Goal: Check status: Check status

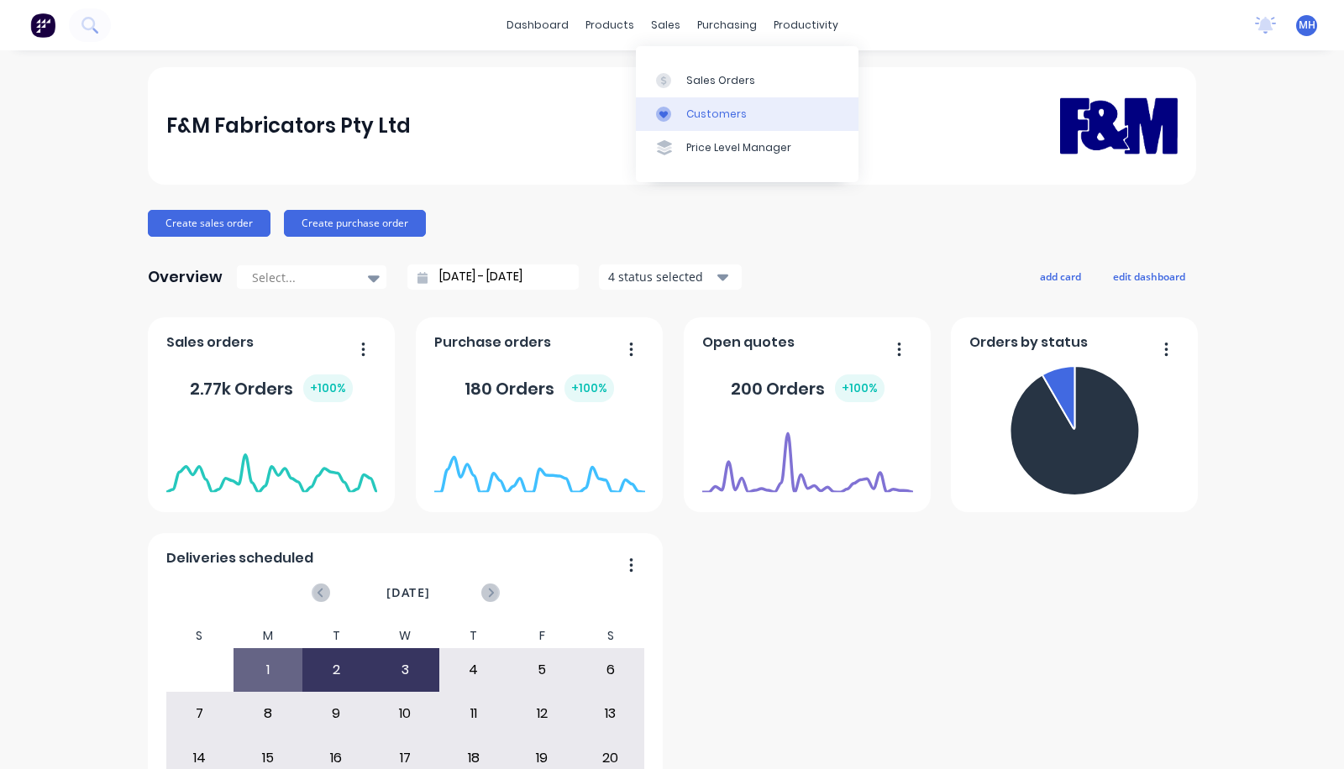
click at [694, 115] on div "Customers" at bounding box center [716, 114] width 60 height 15
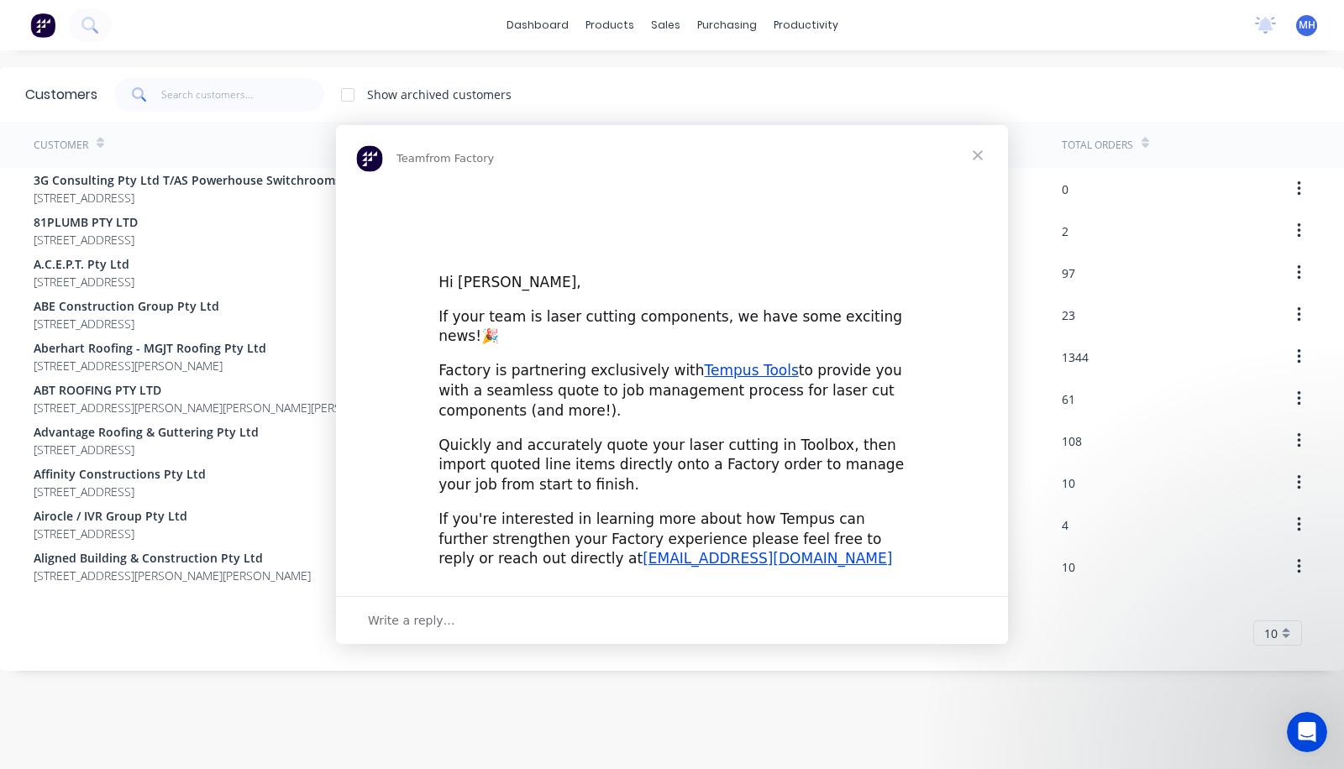
click at [232, 103] on div "Intercom messenger" at bounding box center [672, 384] width 1344 height 769
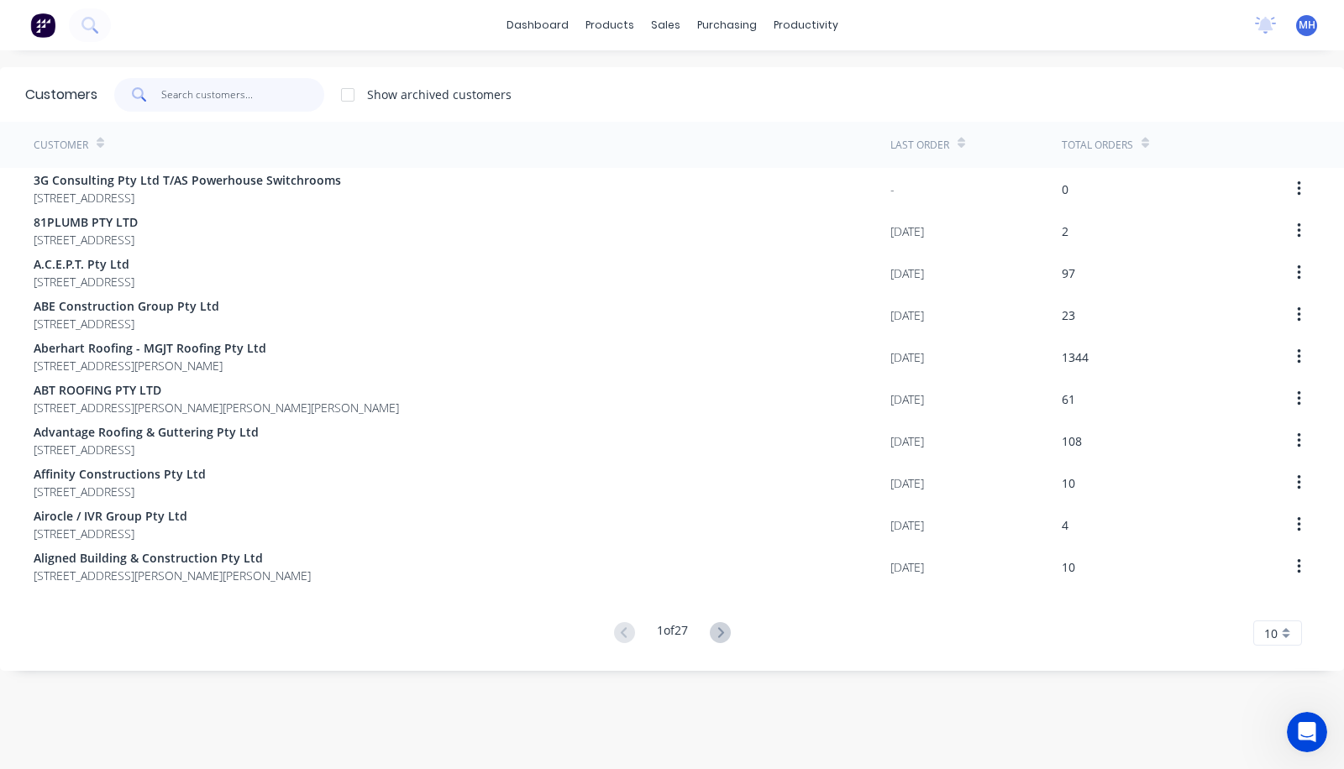
click at [232, 103] on input "text" at bounding box center [243, 95] width 164 height 34
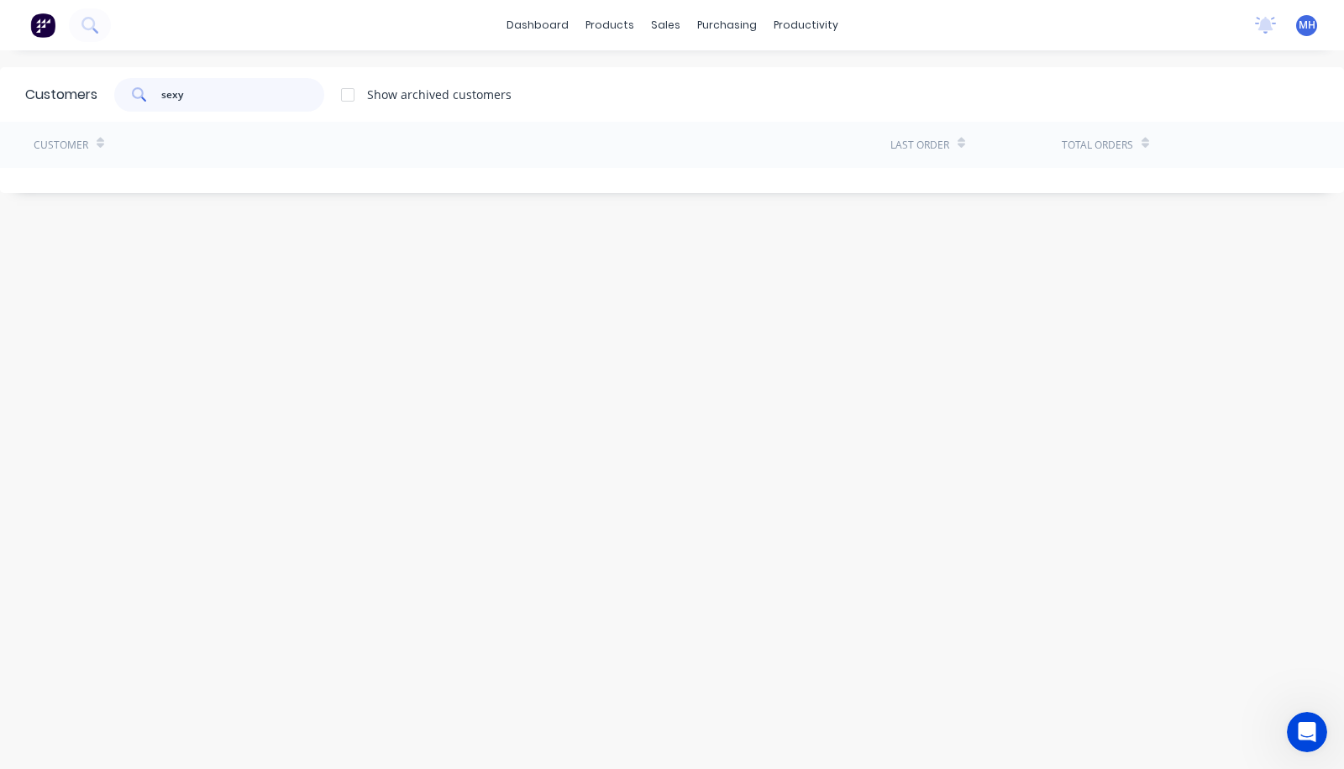
type input "sexy"
click at [349, 97] on div at bounding box center [348, 95] width 34 height 34
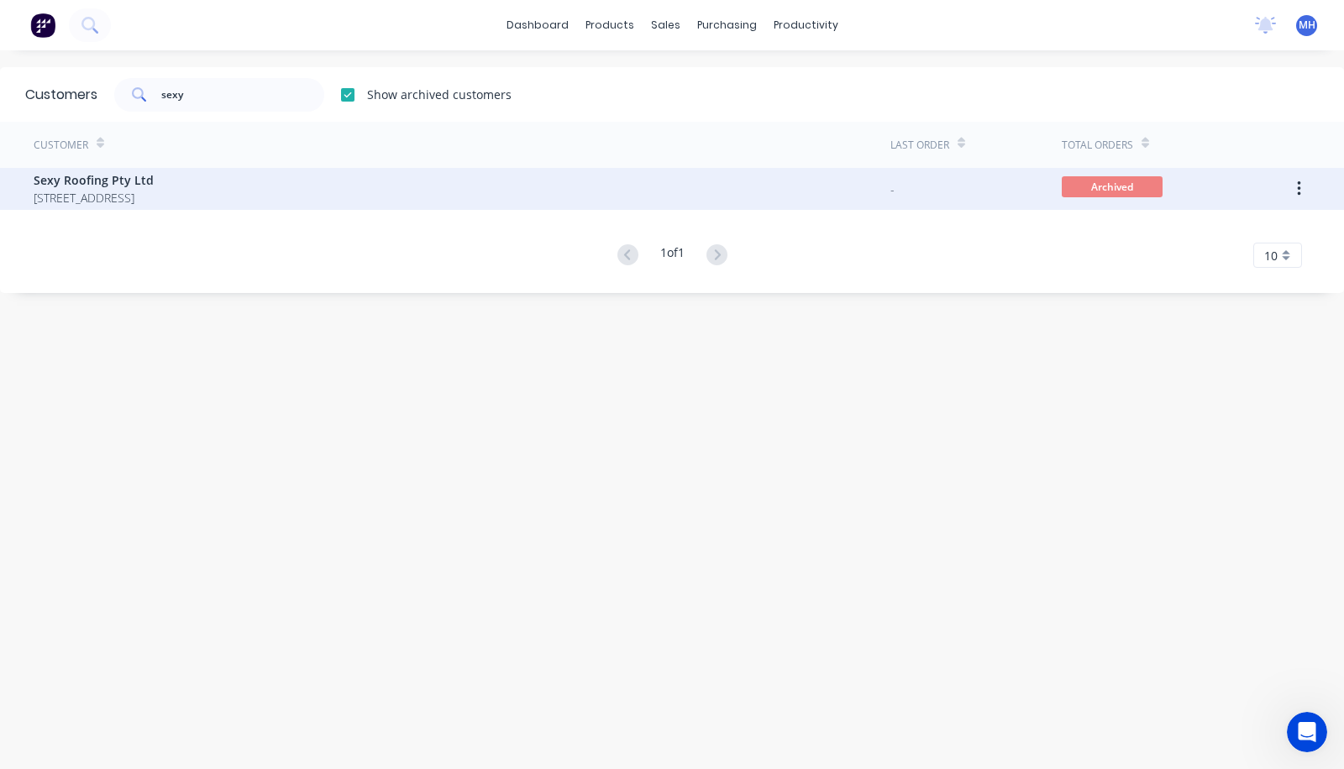
click at [154, 194] on span "[STREET_ADDRESS]" at bounding box center [94, 198] width 120 height 18
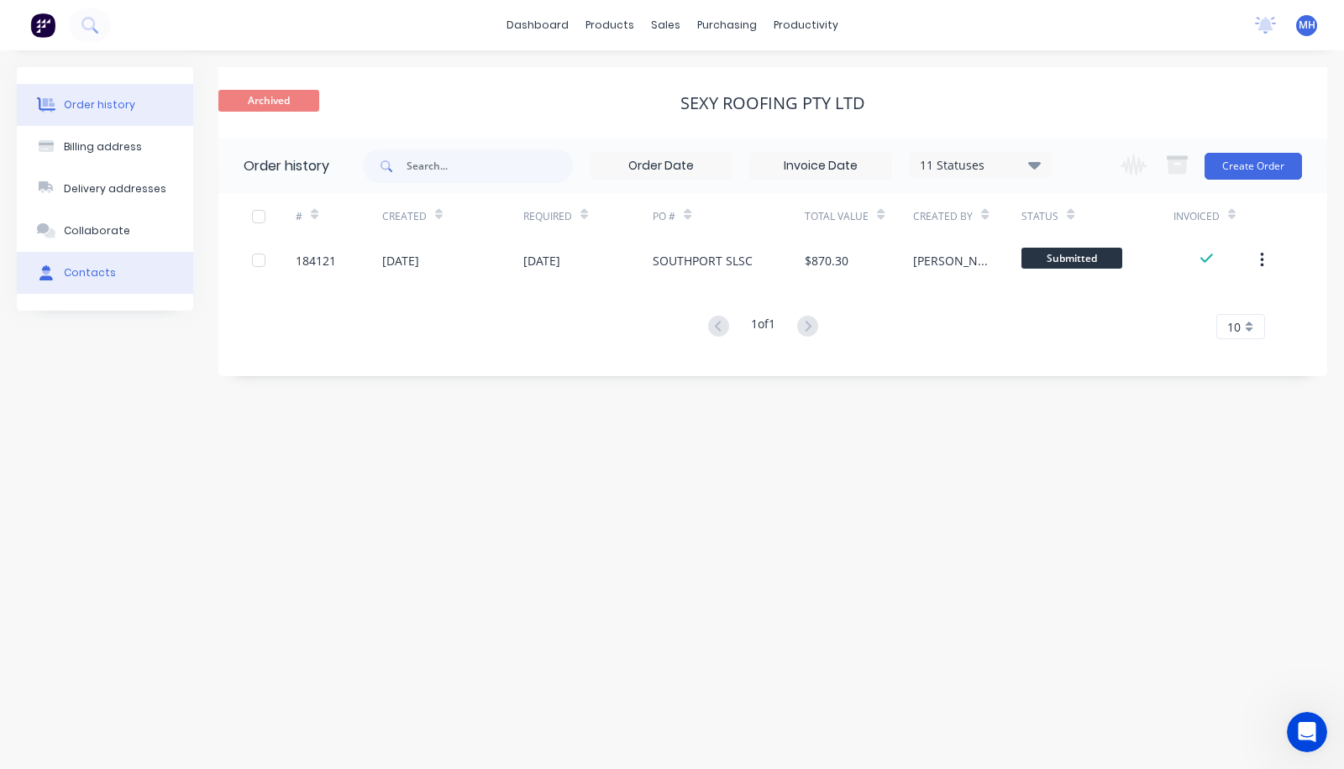
click at [98, 273] on div "Contacts" at bounding box center [90, 272] width 52 height 15
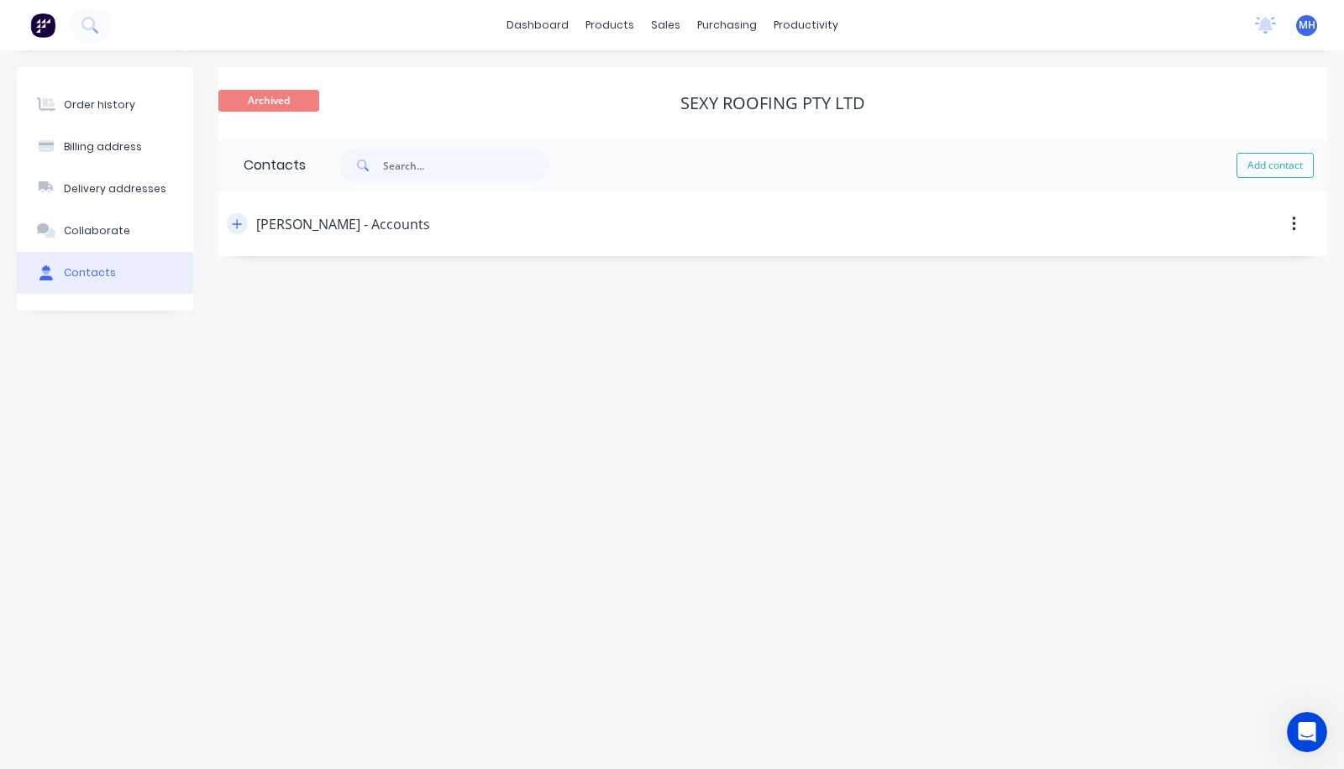
click at [235, 222] on icon "button" at bounding box center [237, 224] width 10 height 12
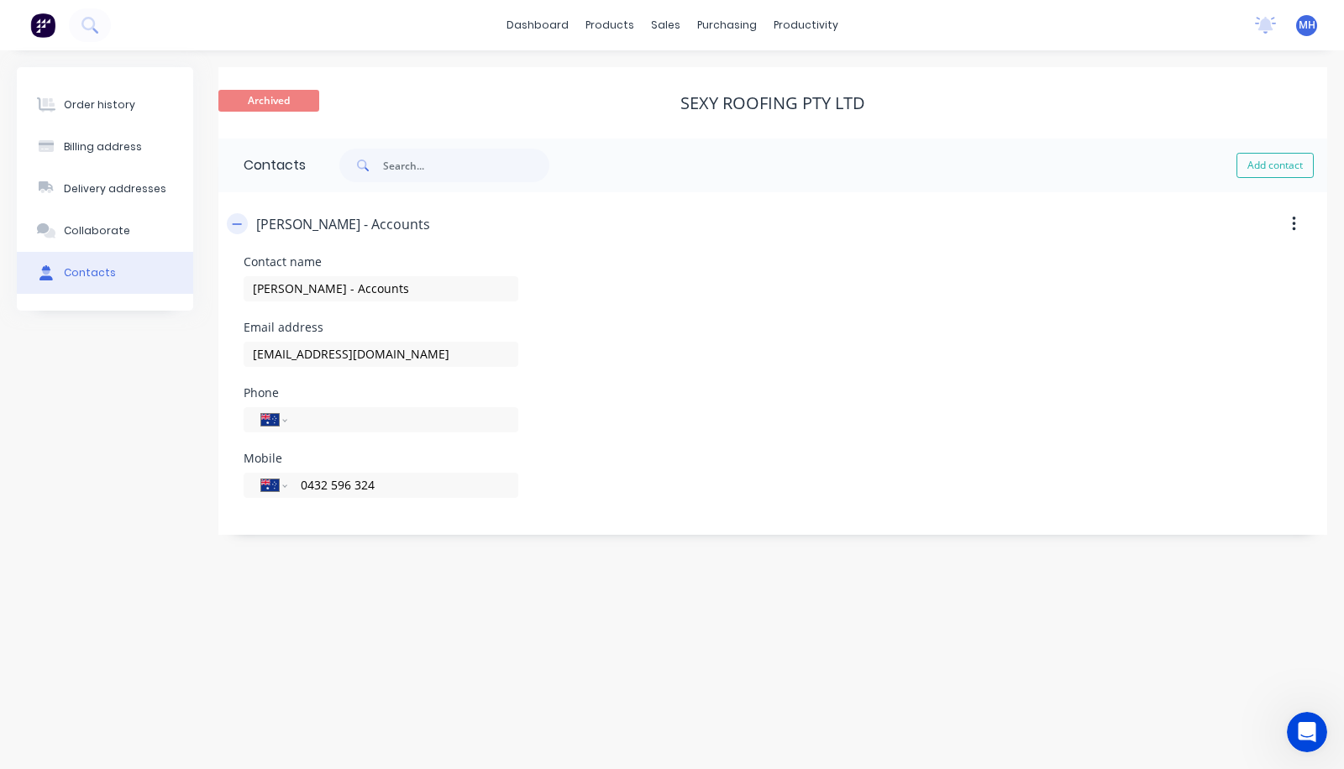
click at [235, 222] on icon "button" at bounding box center [237, 224] width 10 height 12
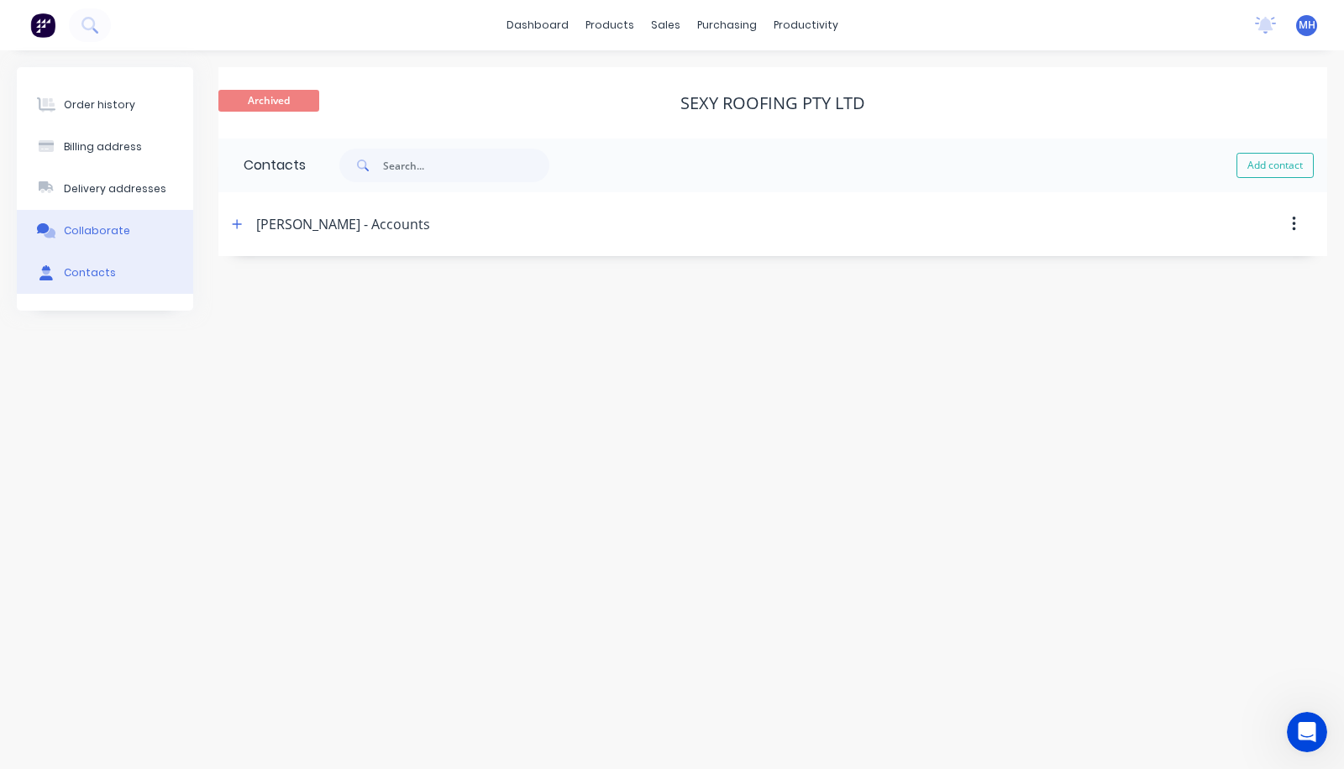
click at [94, 229] on div "Collaborate" at bounding box center [97, 230] width 66 height 15
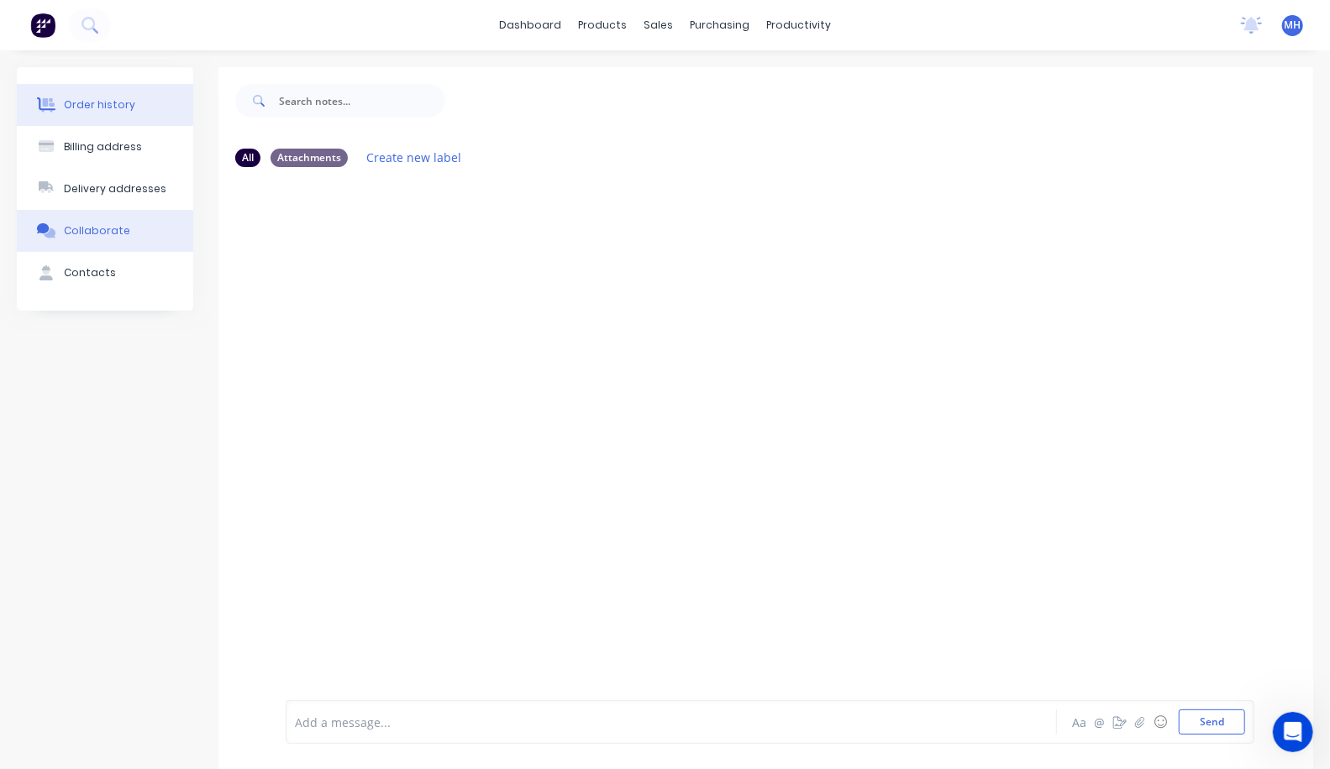
click at [97, 119] on button "Order history" at bounding box center [105, 105] width 176 height 42
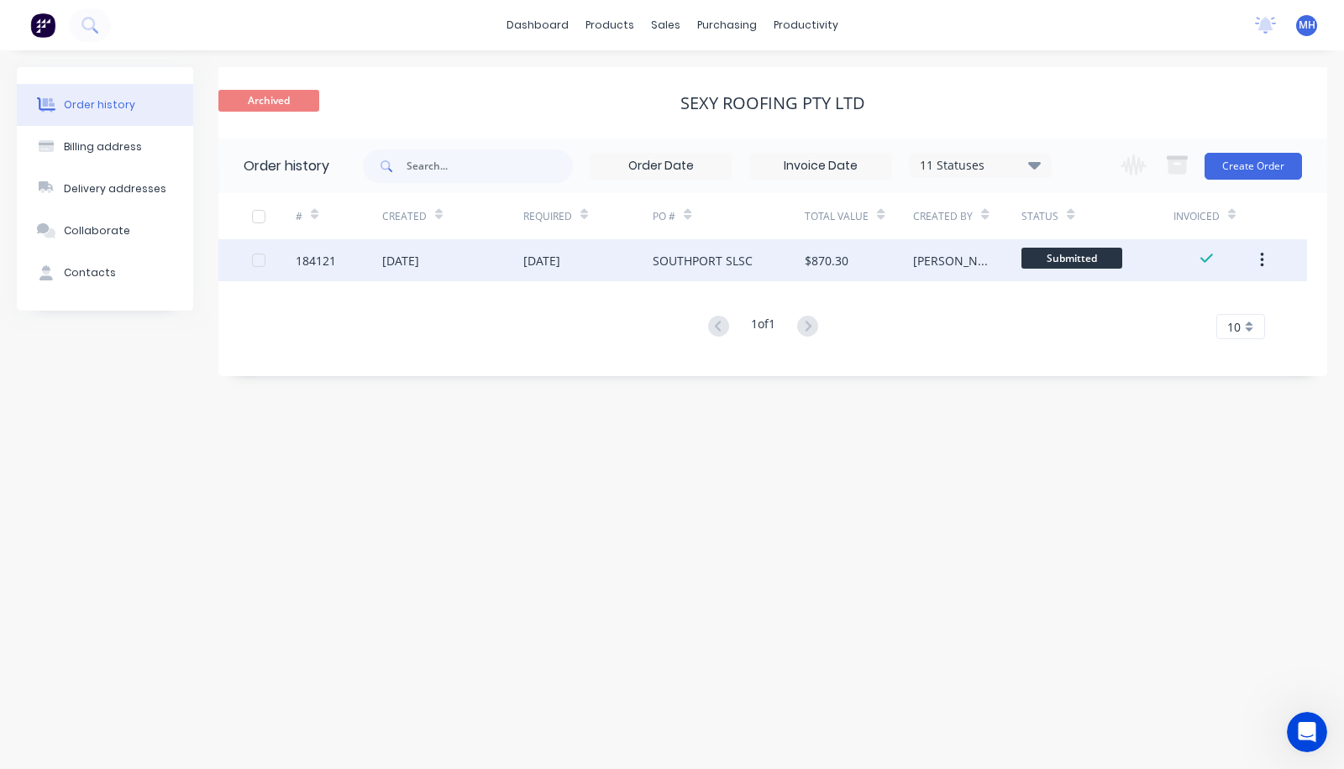
click at [400, 263] on div "[DATE]" at bounding box center [400, 261] width 37 height 18
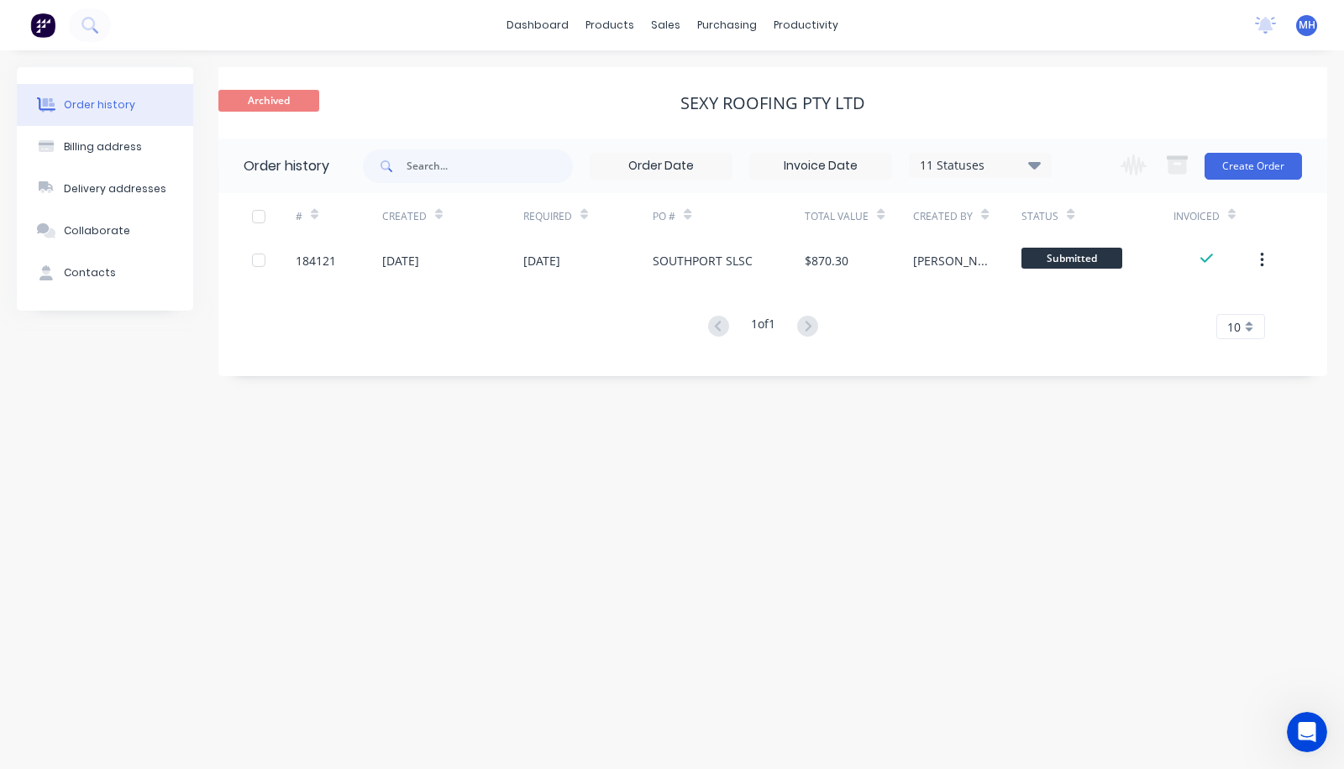
click at [994, 170] on div "11 Statuses" at bounding box center [980, 165] width 141 height 18
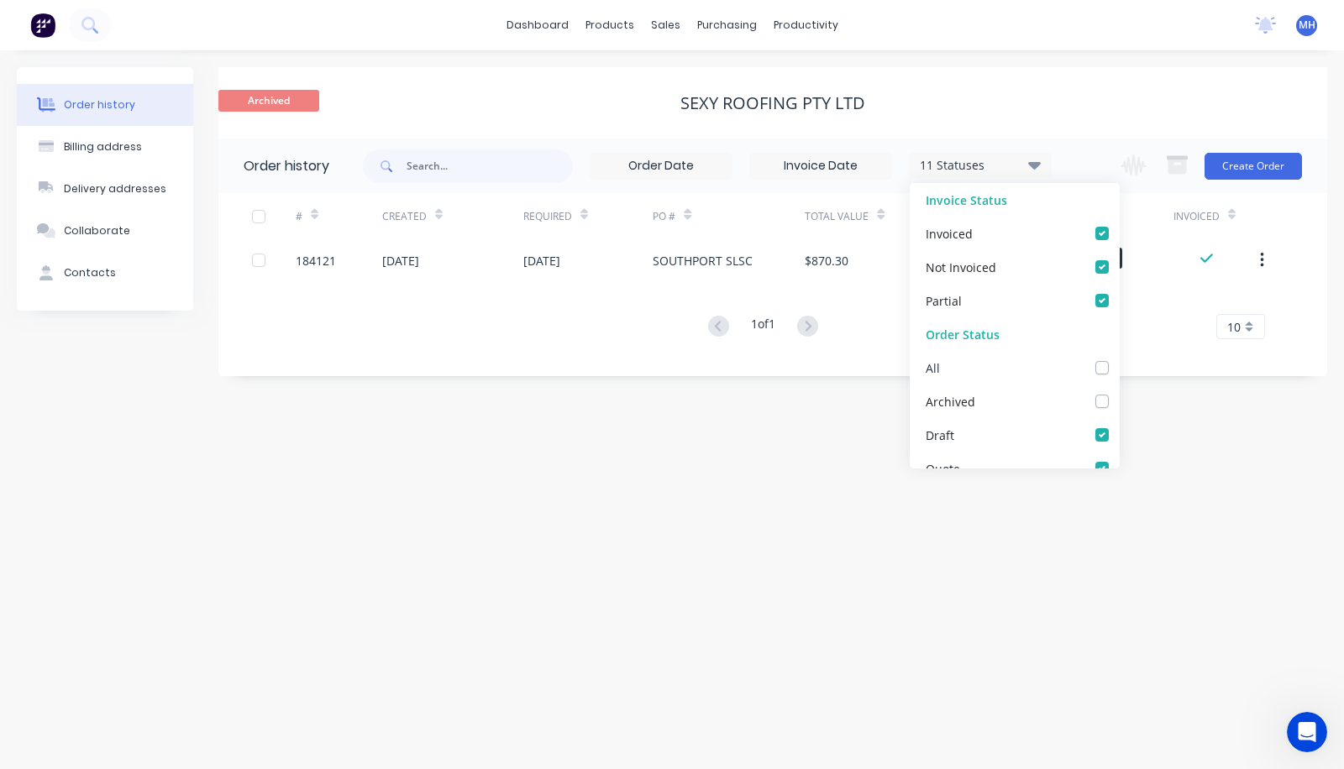
click at [1119, 359] on label at bounding box center [1119, 359] width 0 height 0
click at [1119, 361] on input "checkbox" at bounding box center [1125, 367] width 13 height 16
checkbox input "true"
click at [898, 508] on div "Order history Billing address Delivery addresses Collaborate Contacts Archived …" at bounding box center [672, 409] width 1344 height 719
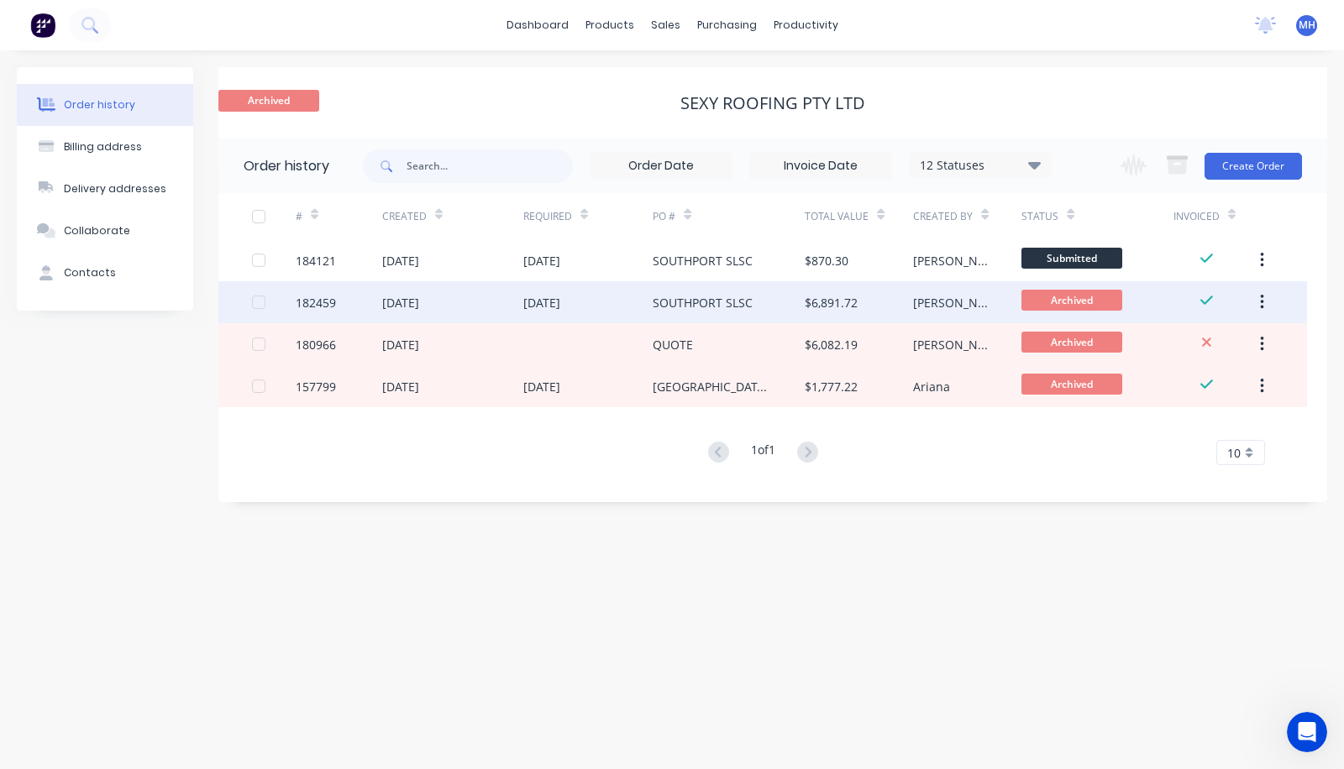
click at [758, 312] on div "SOUTHPORT SLSC" at bounding box center [729, 302] width 152 height 42
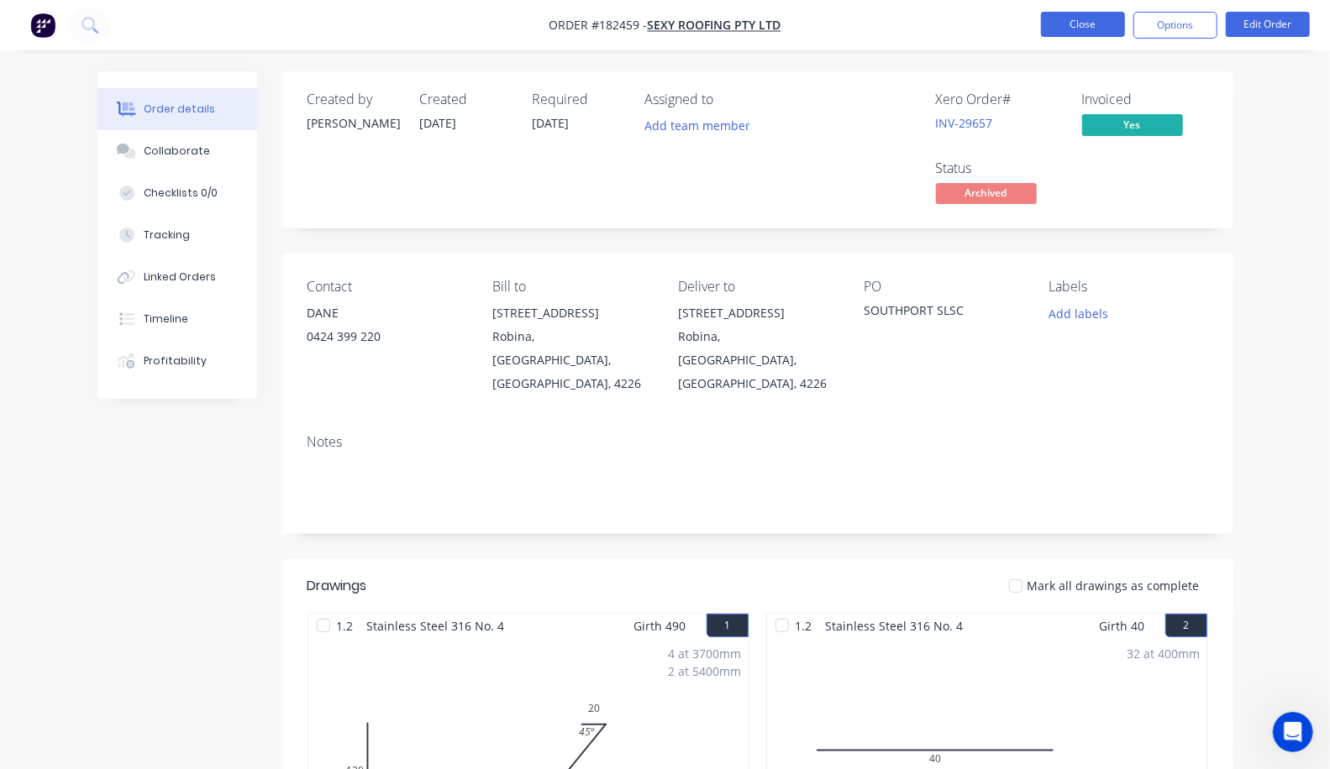
click at [1085, 18] on button "Close" at bounding box center [1083, 24] width 84 height 25
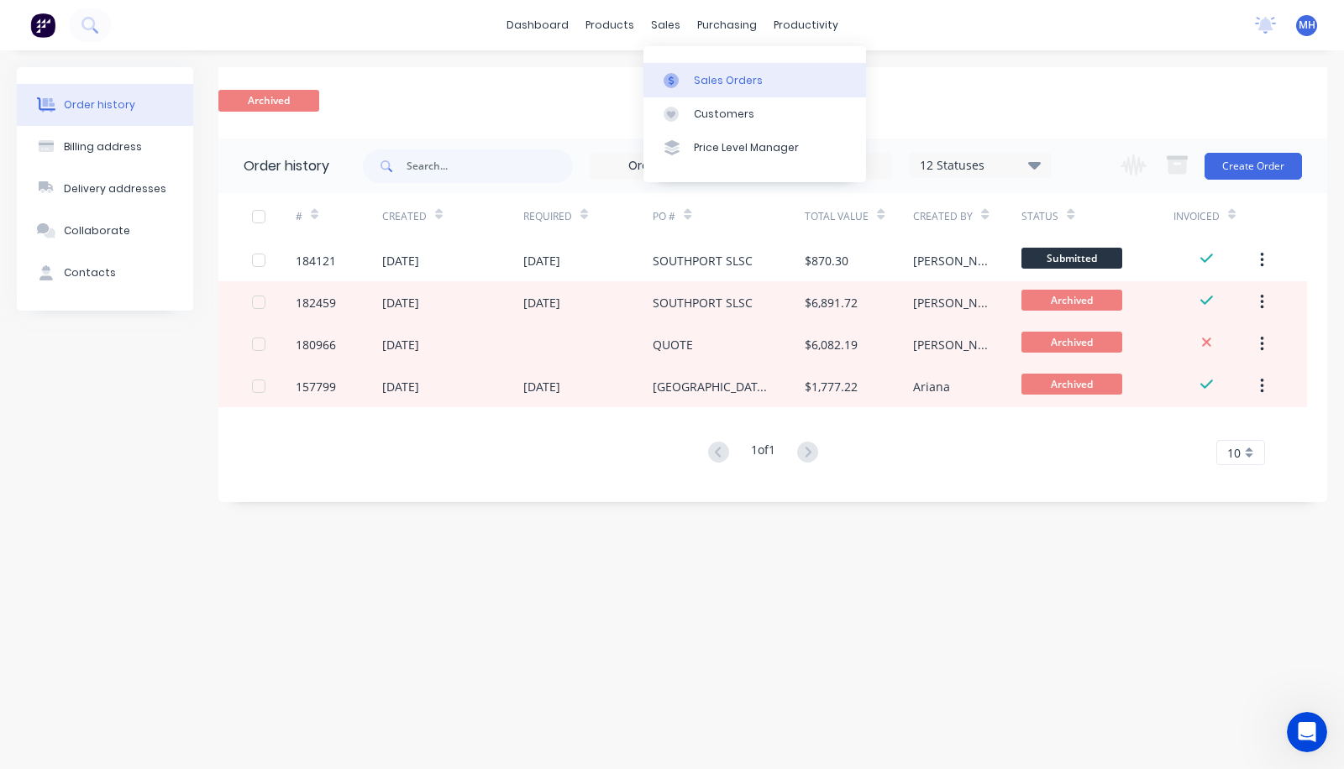
click at [695, 85] on div "Sales Orders" at bounding box center [728, 80] width 69 height 15
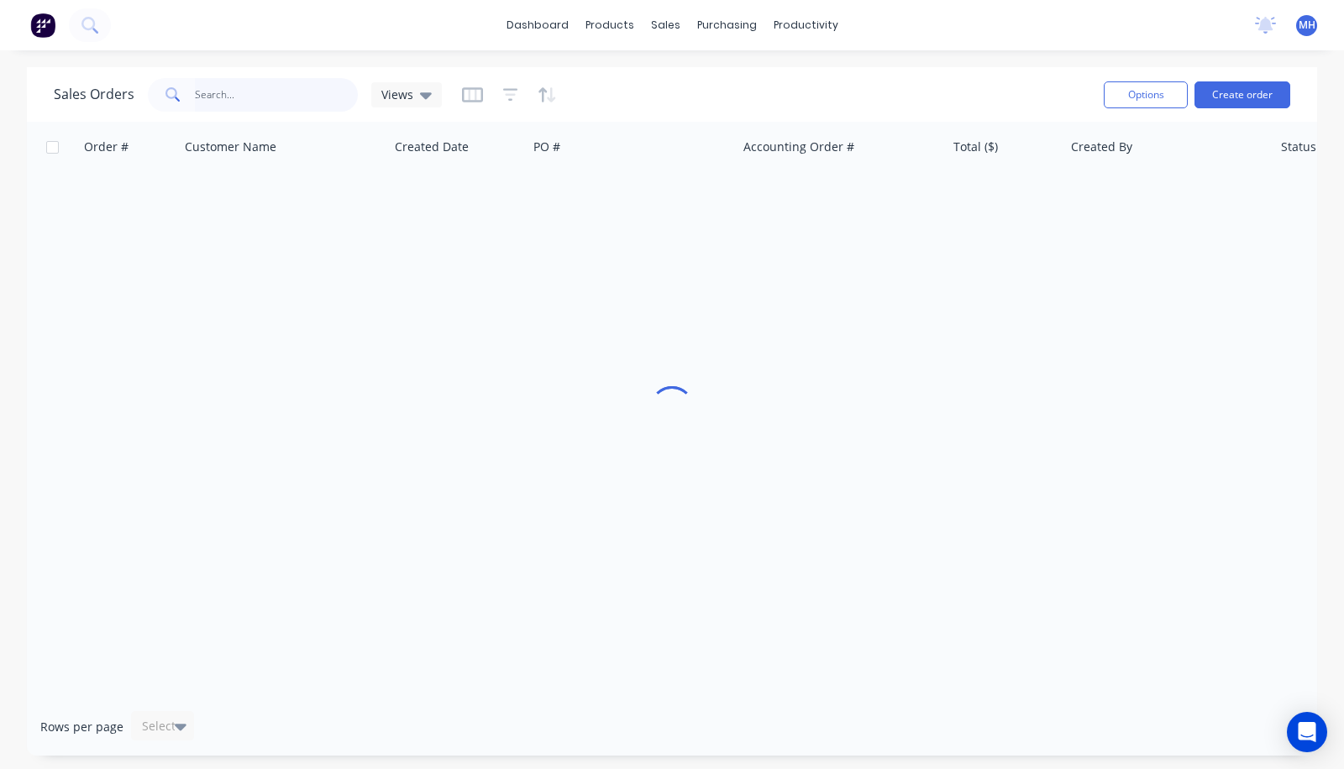
click at [235, 108] on input "text" at bounding box center [277, 95] width 164 height 34
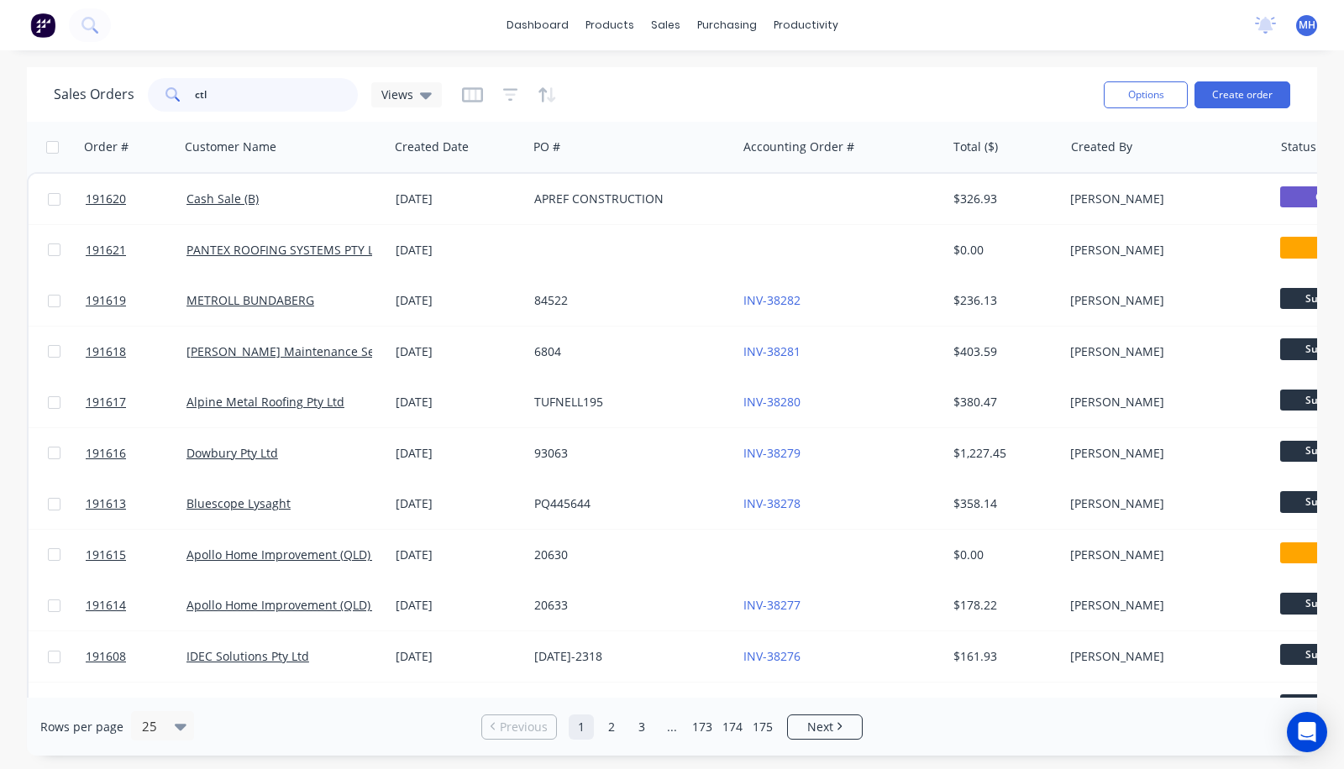
type input "ctl"
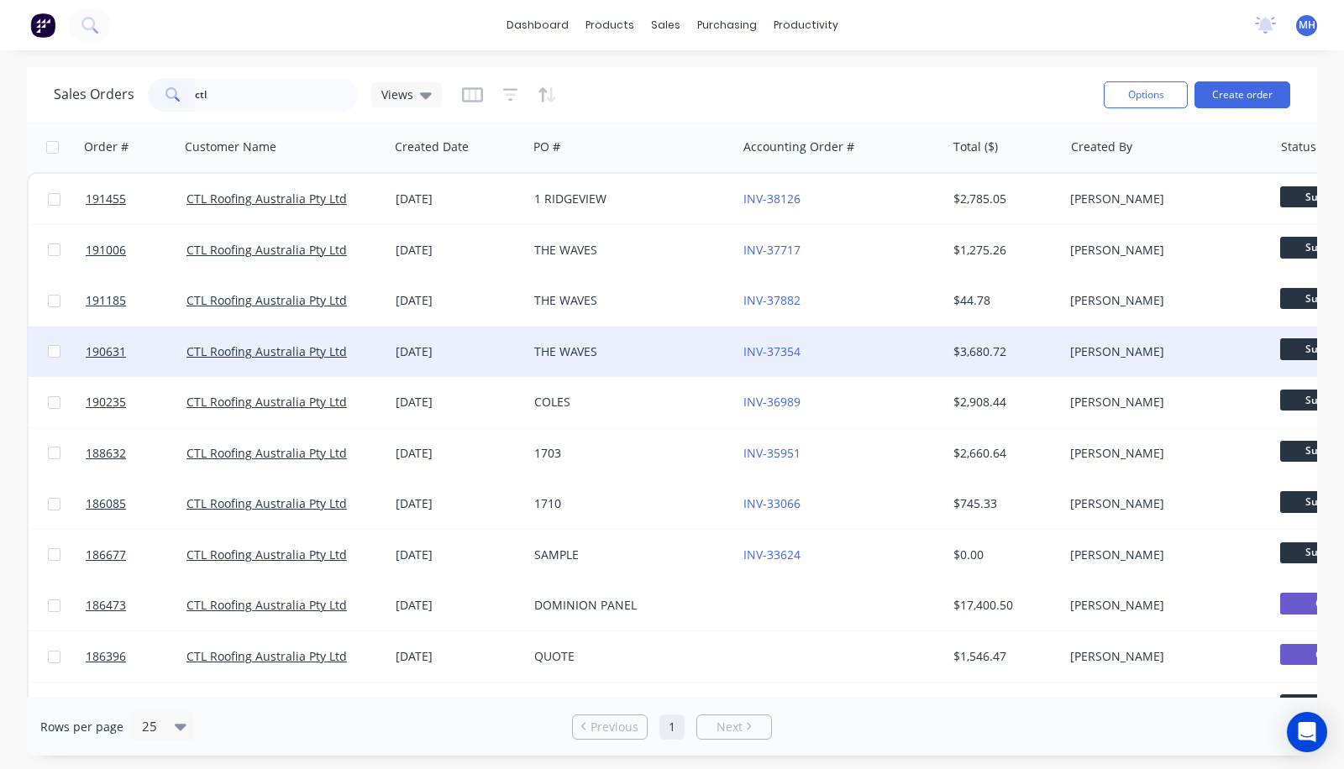
click at [460, 349] on div "22 Aug 2025" at bounding box center [458, 352] width 125 height 17
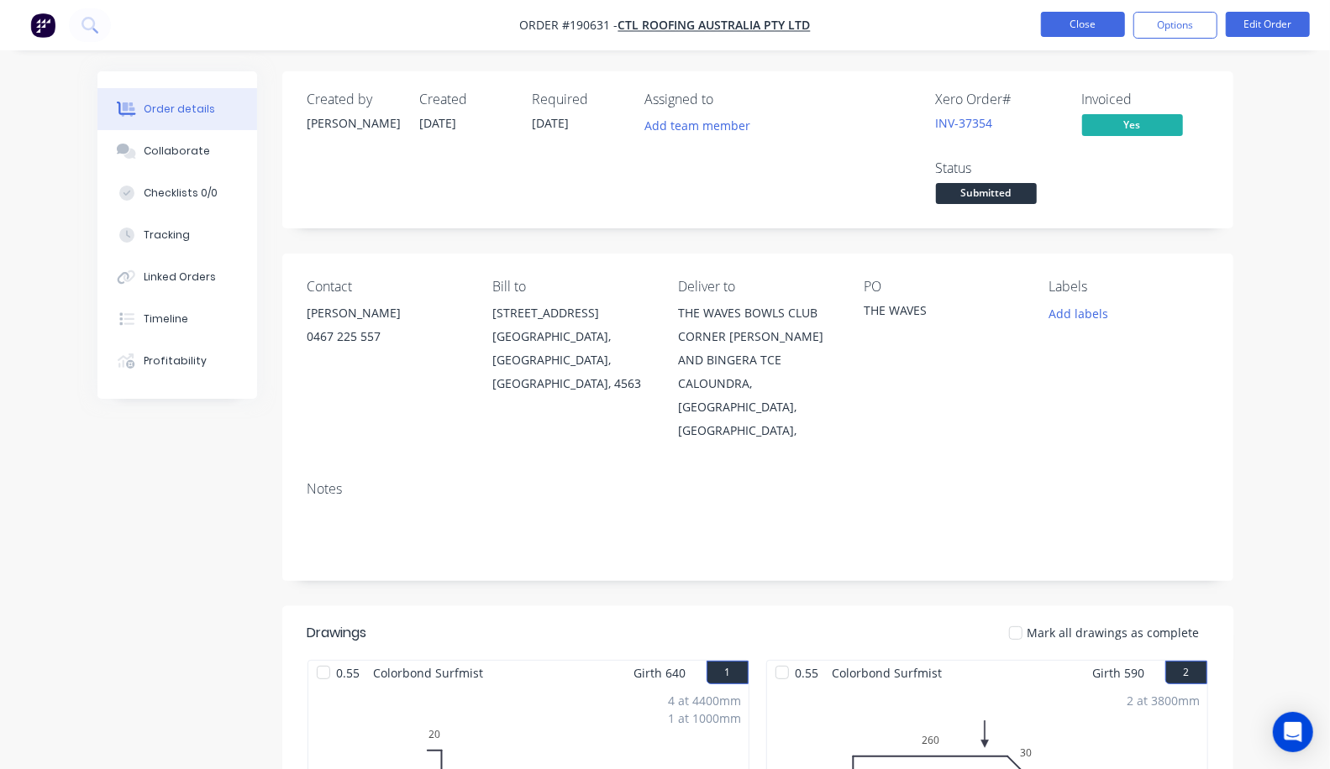
click at [1090, 30] on button "Close" at bounding box center [1083, 24] width 84 height 25
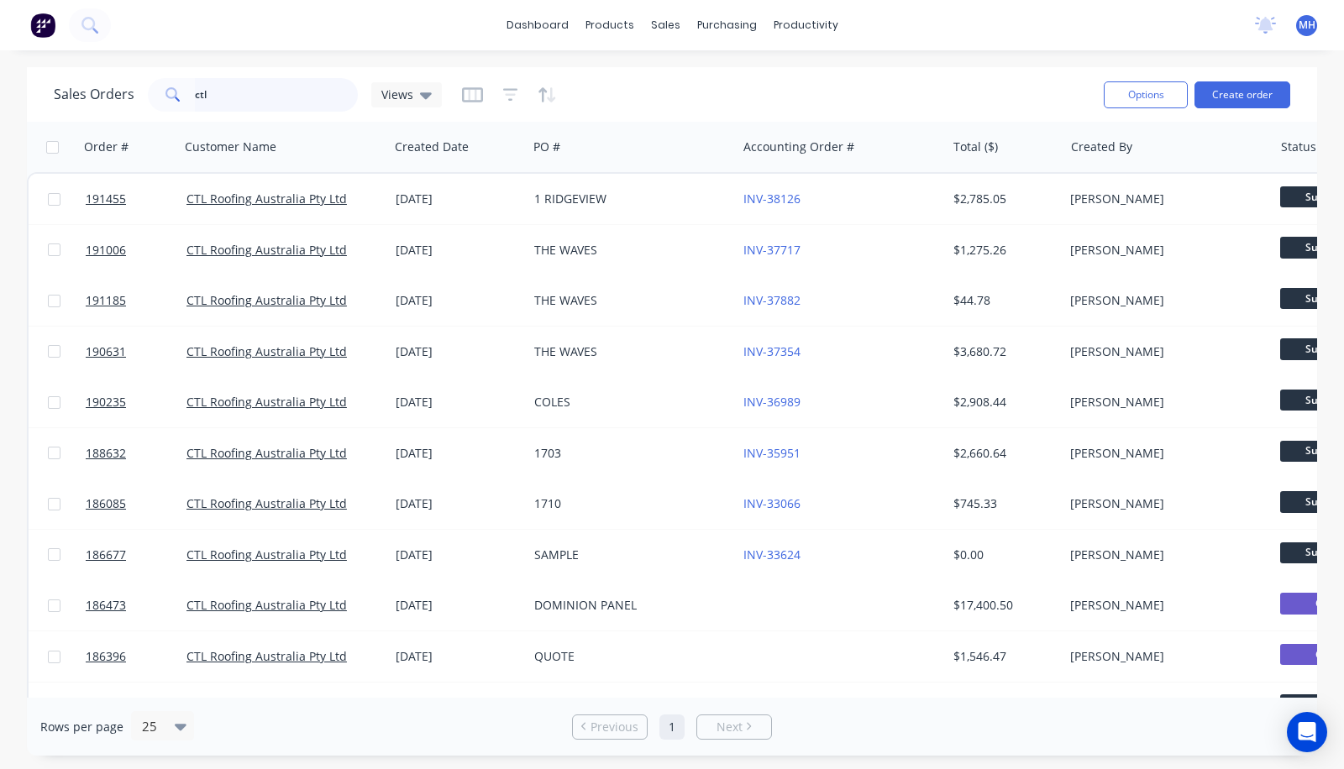
click at [266, 105] on input "ctl" at bounding box center [277, 95] width 164 height 34
click at [580, 606] on div "DOMINION PANEL" at bounding box center [627, 605] width 186 height 17
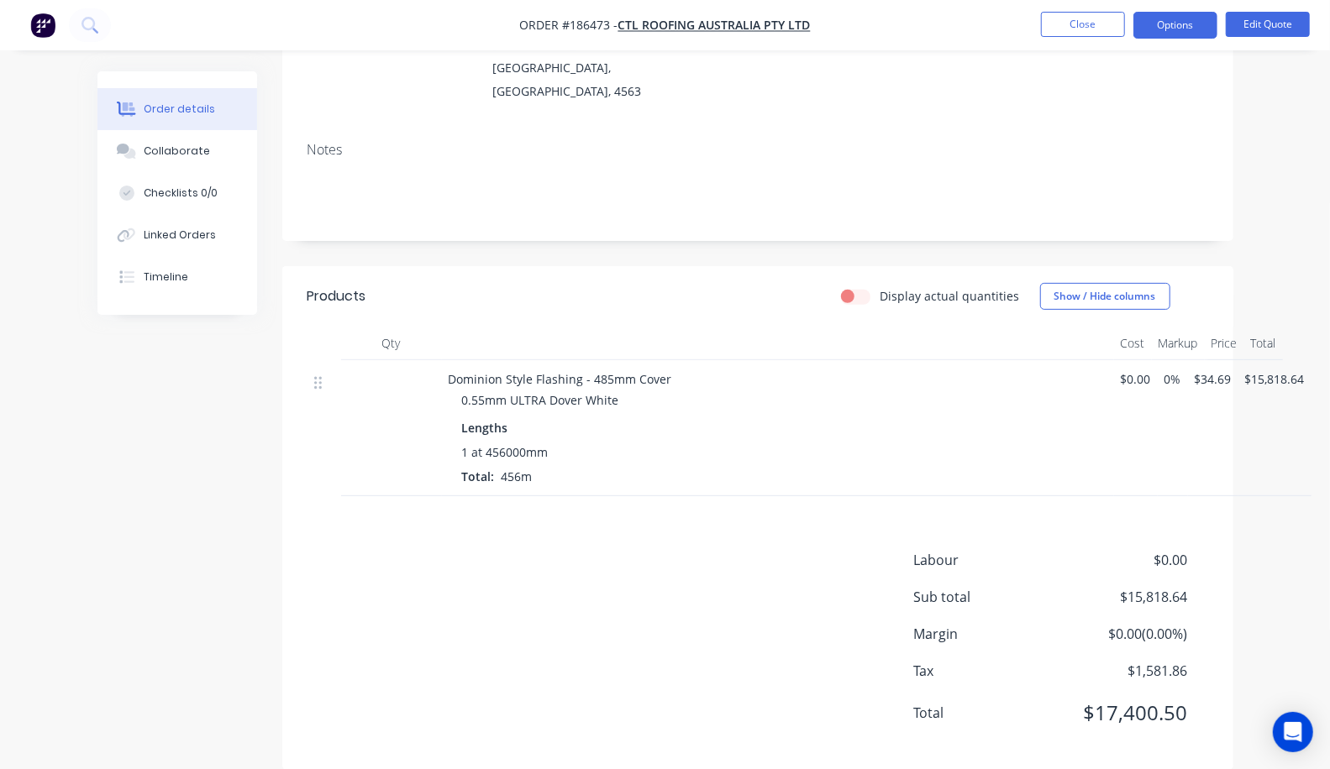
scroll to position [226, 0]
